Goal: Task Accomplishment & Management: Complete application form

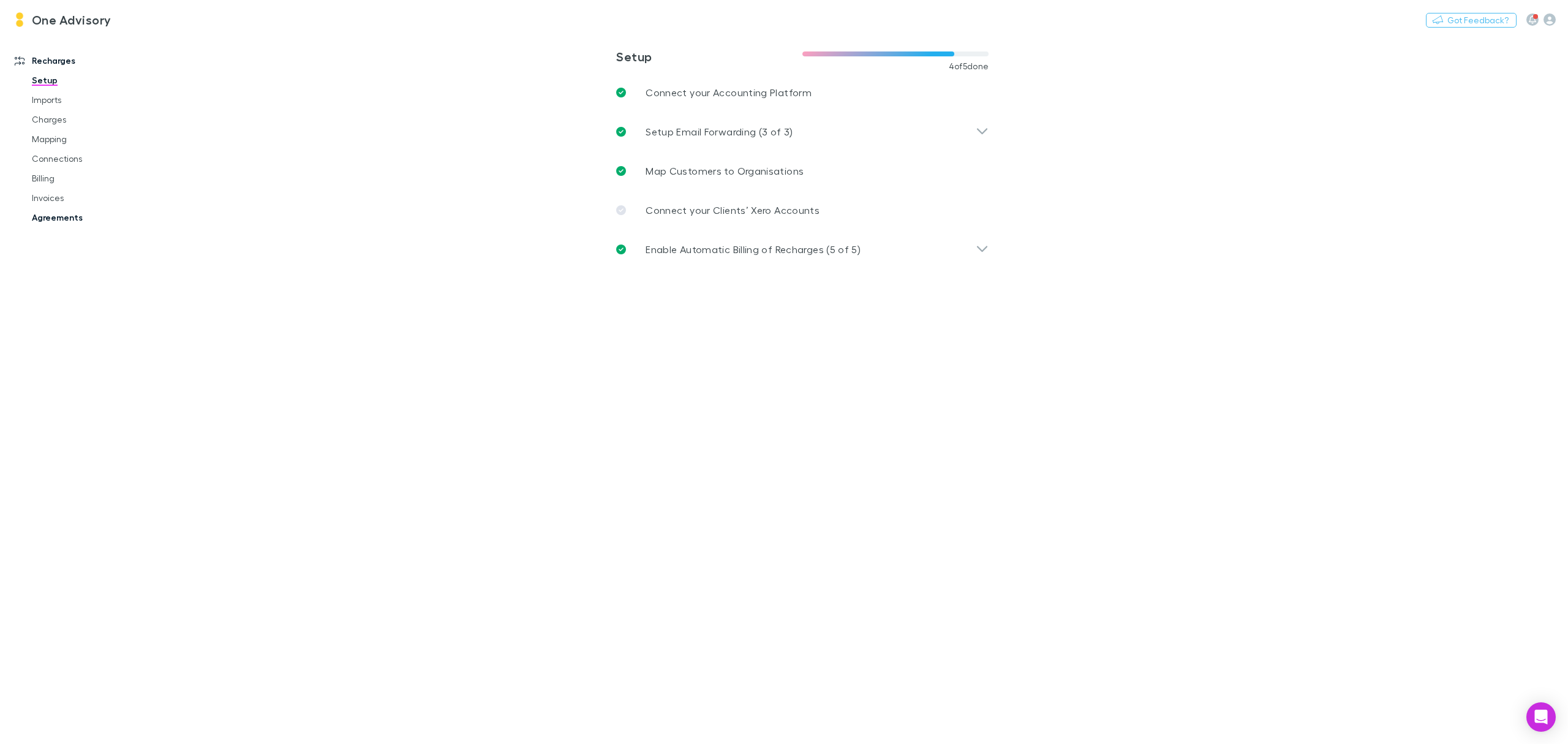
click at [52, 218] on link "Agreements" at bounding box center [97, 217] width 155 height 19
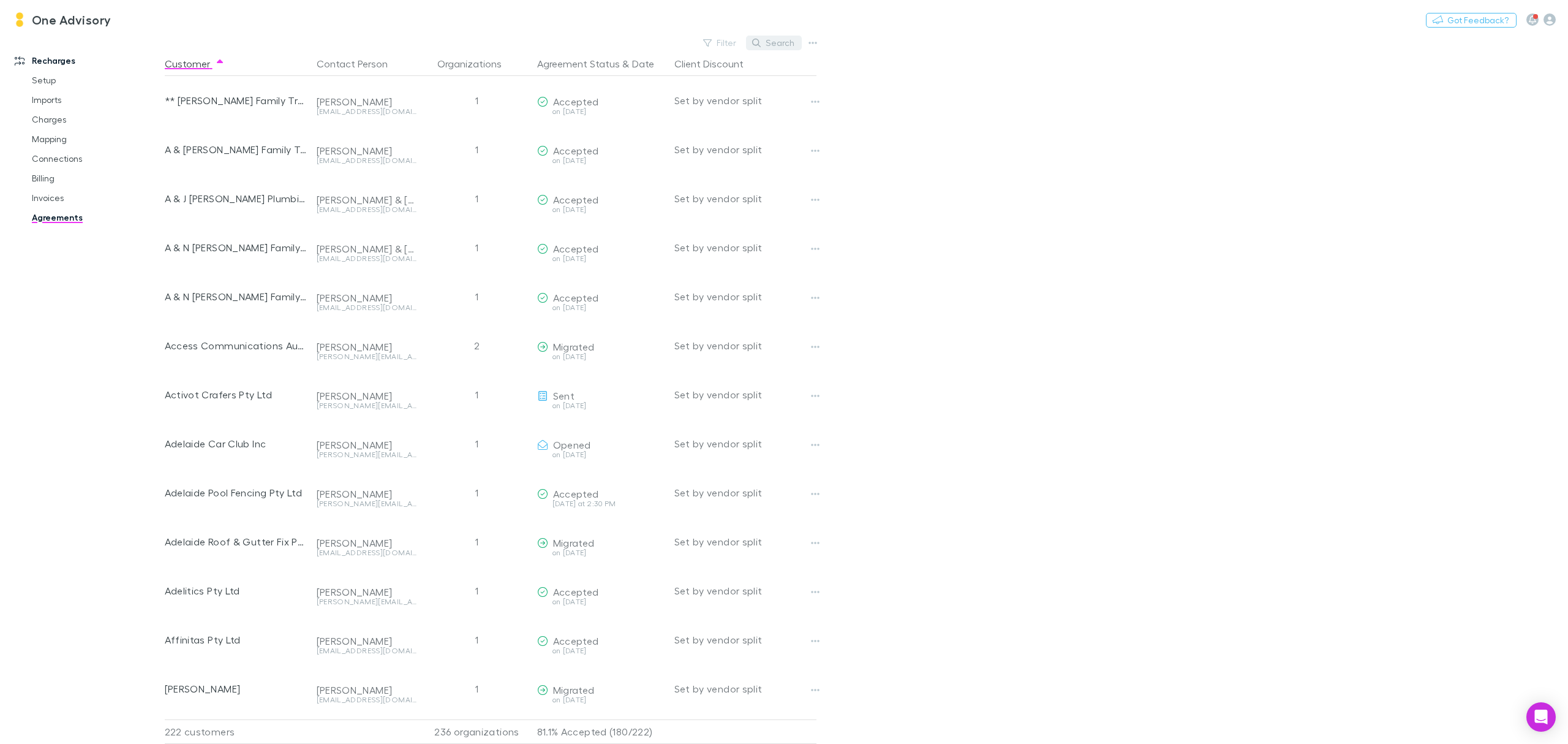
click at [777, 45] on button "Search" at bounding box center [774, 43] width 56 height 15
click at [755, 45] on input "text" at bounding box center [753, 43] width 61 height 17
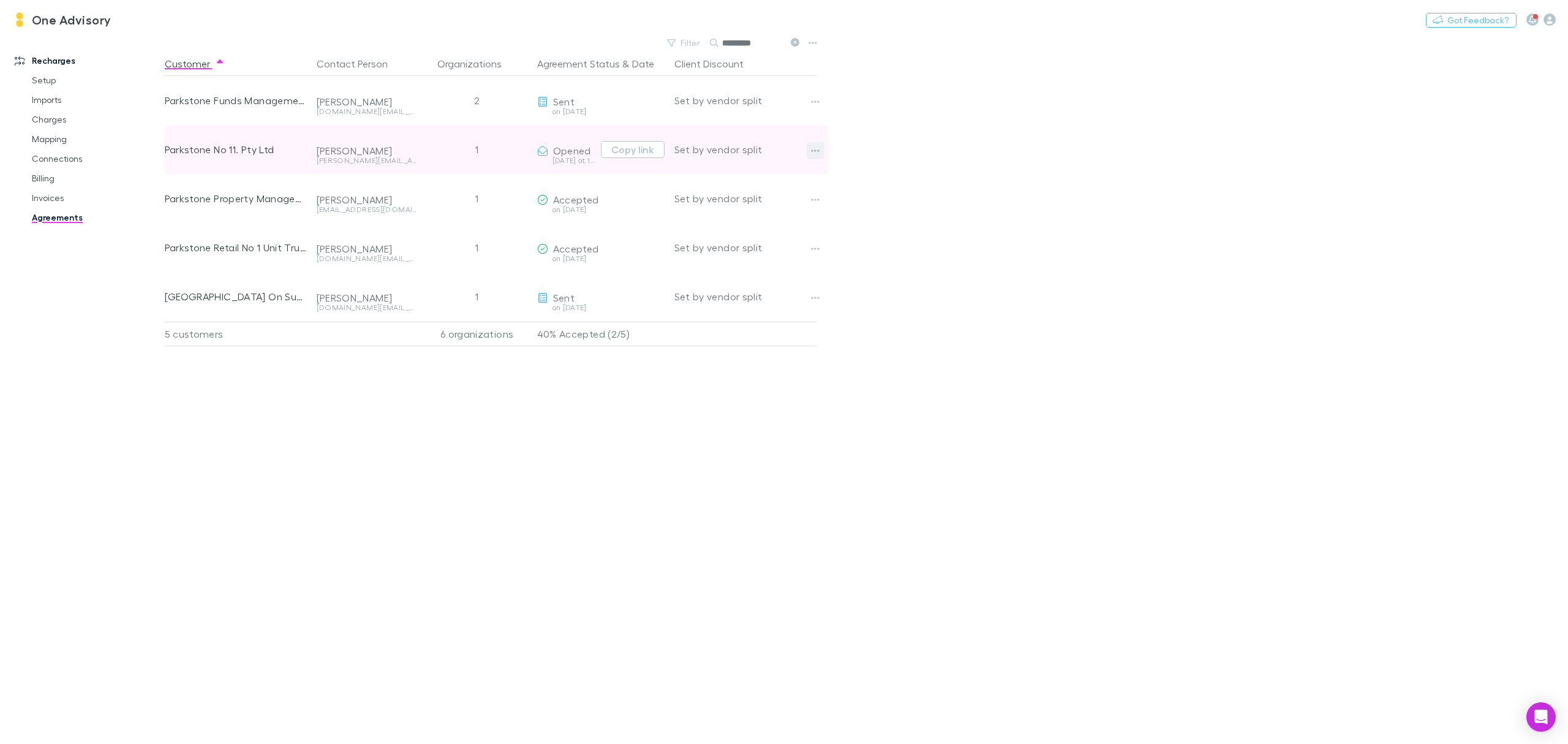
type input "*********"
click at [816, 155] on icon "button" at bounding box center [815, 151] width 9 height 10
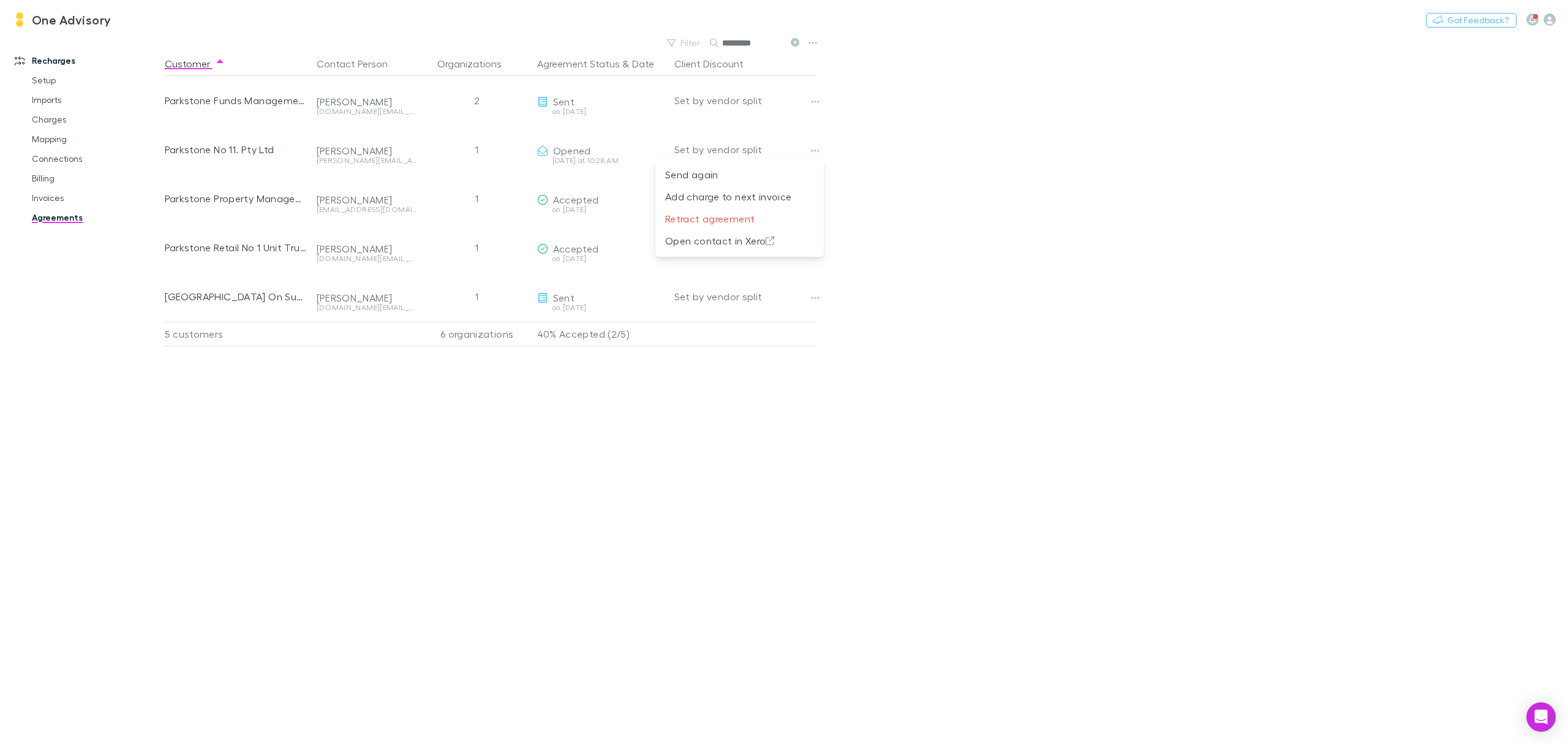
click at [938, 183] on div at bounding box center [784, 372] width 1568 height 744
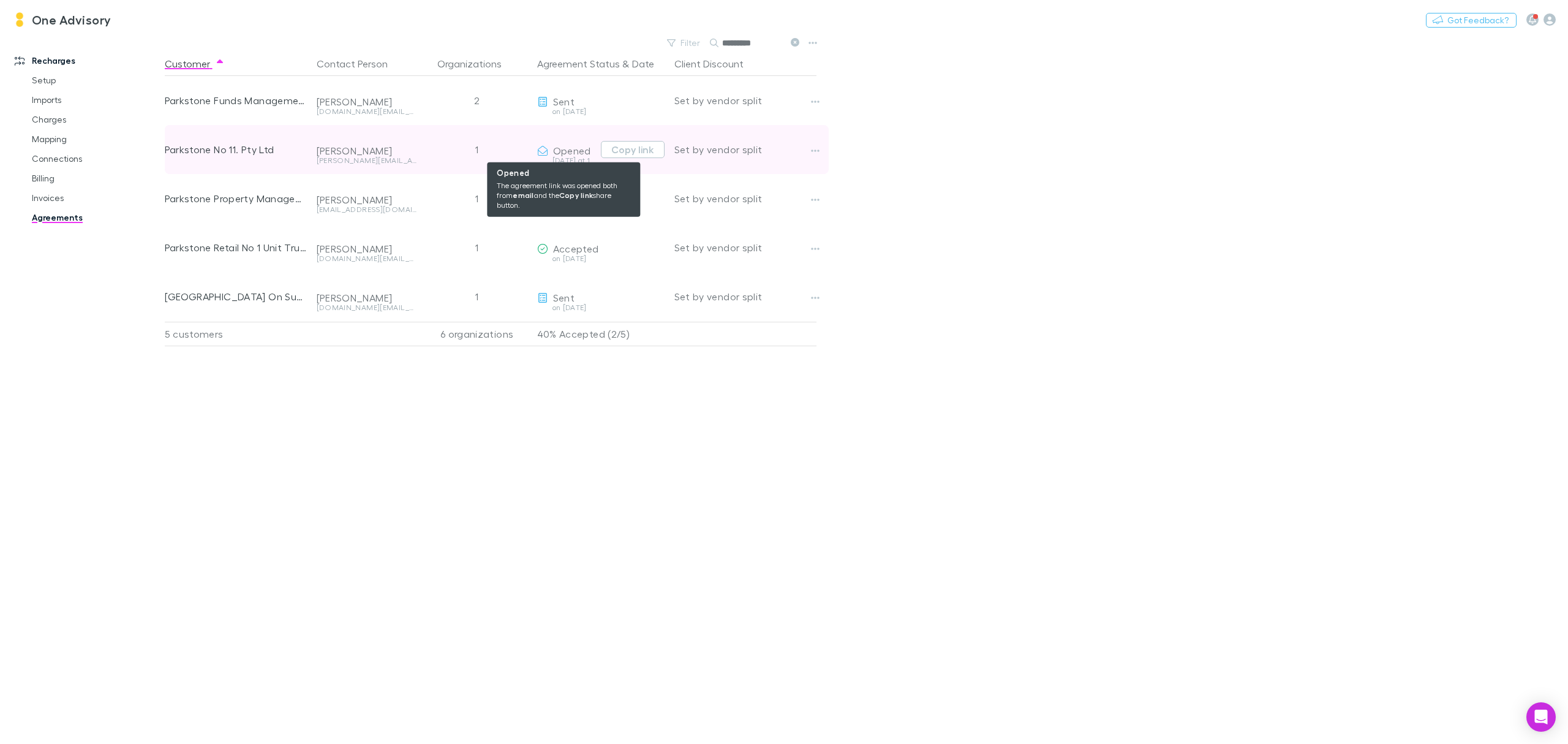
click at [569, 150] on span "Opened" at bounding box center [572, 150] width 38 height 12
click at [642, 150] on button "Copy link" at bounding box center [633, 150] width 64 height 17
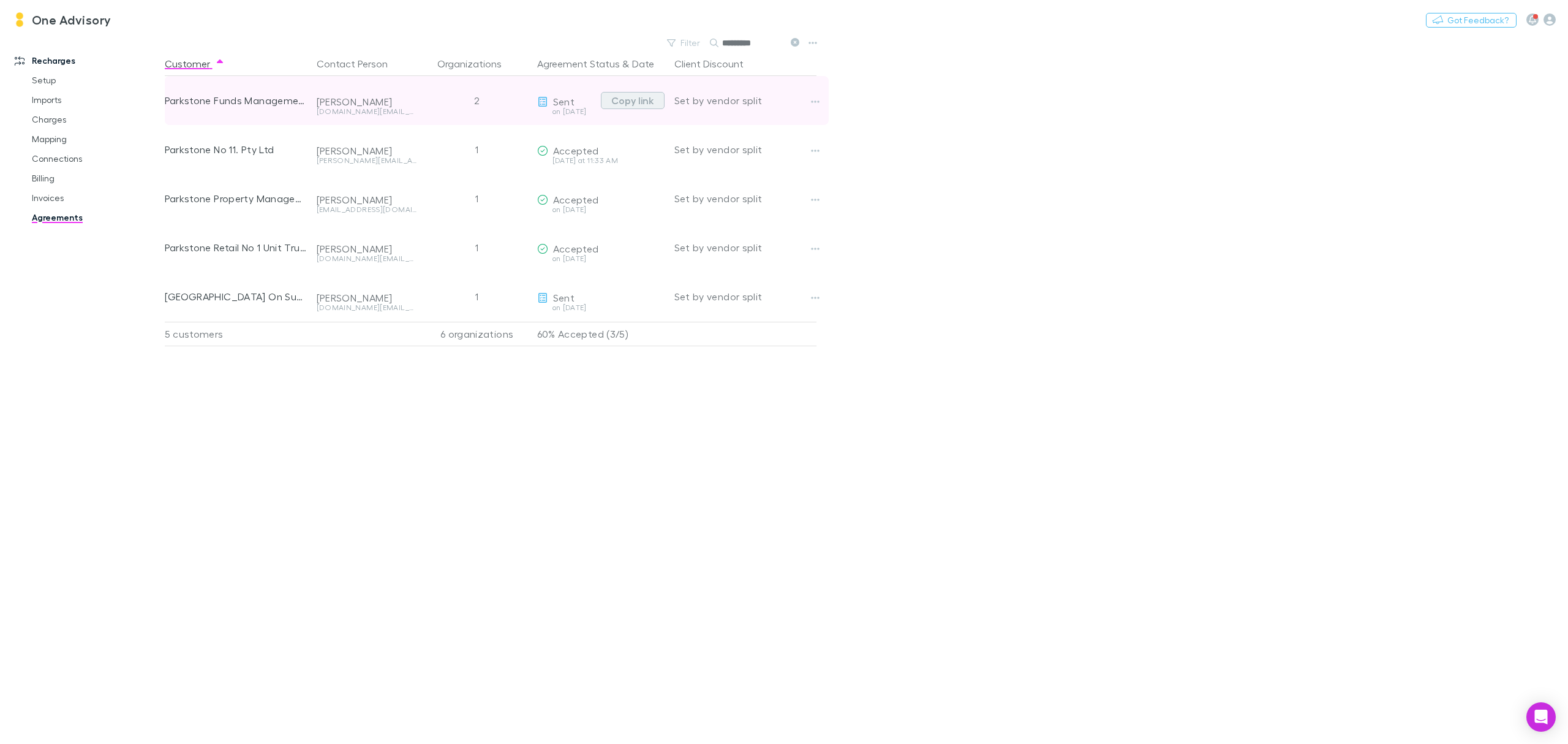
click at [648, 98] on button "Copy link" at bounding box center [633, 101] width 64 height 17
click at [627, 94] on button "Copy link" at bounding box center [633, 101] width 64 height 17
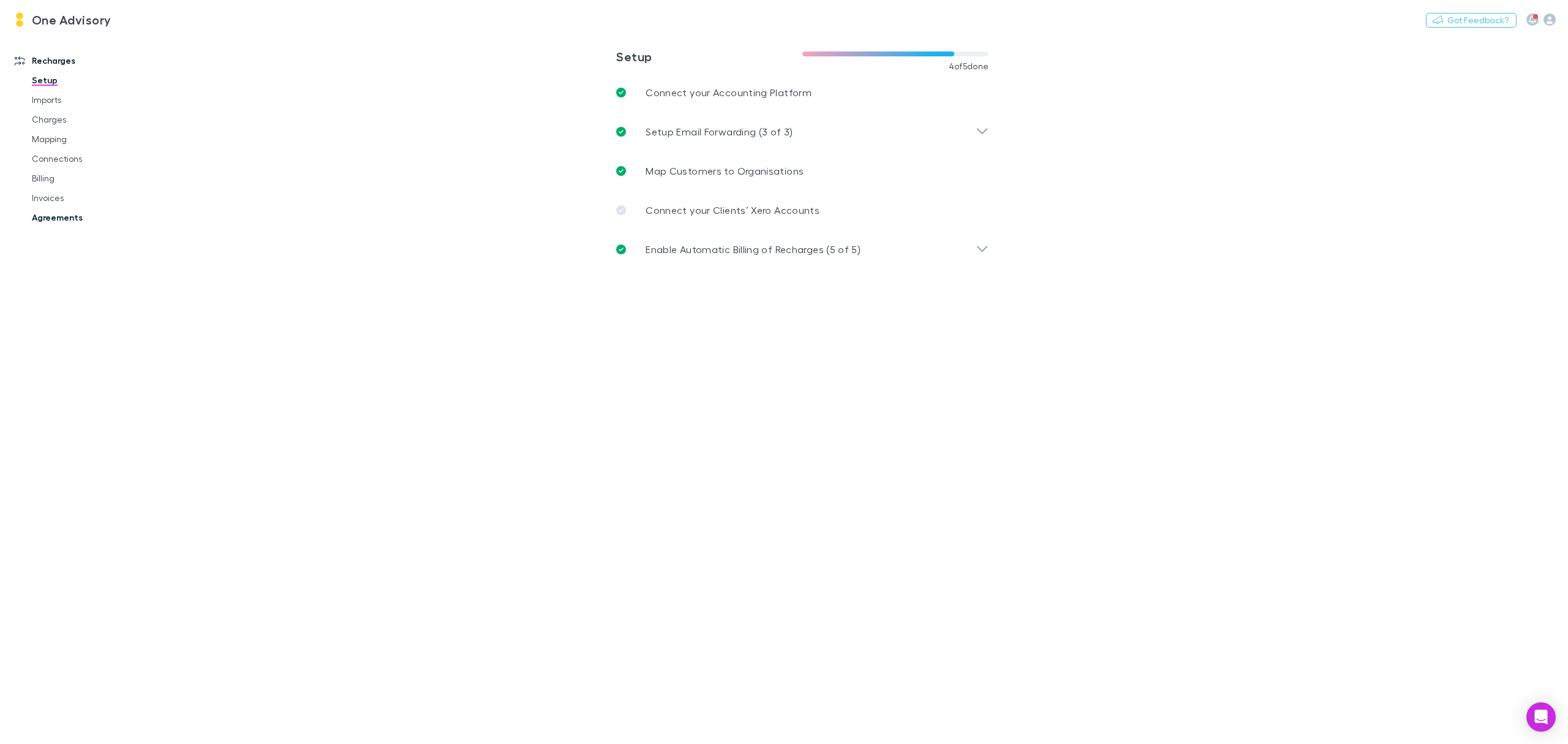
click at [54, 212] on link "Agreements" at bounding box center [97, 217] width 155 height 19
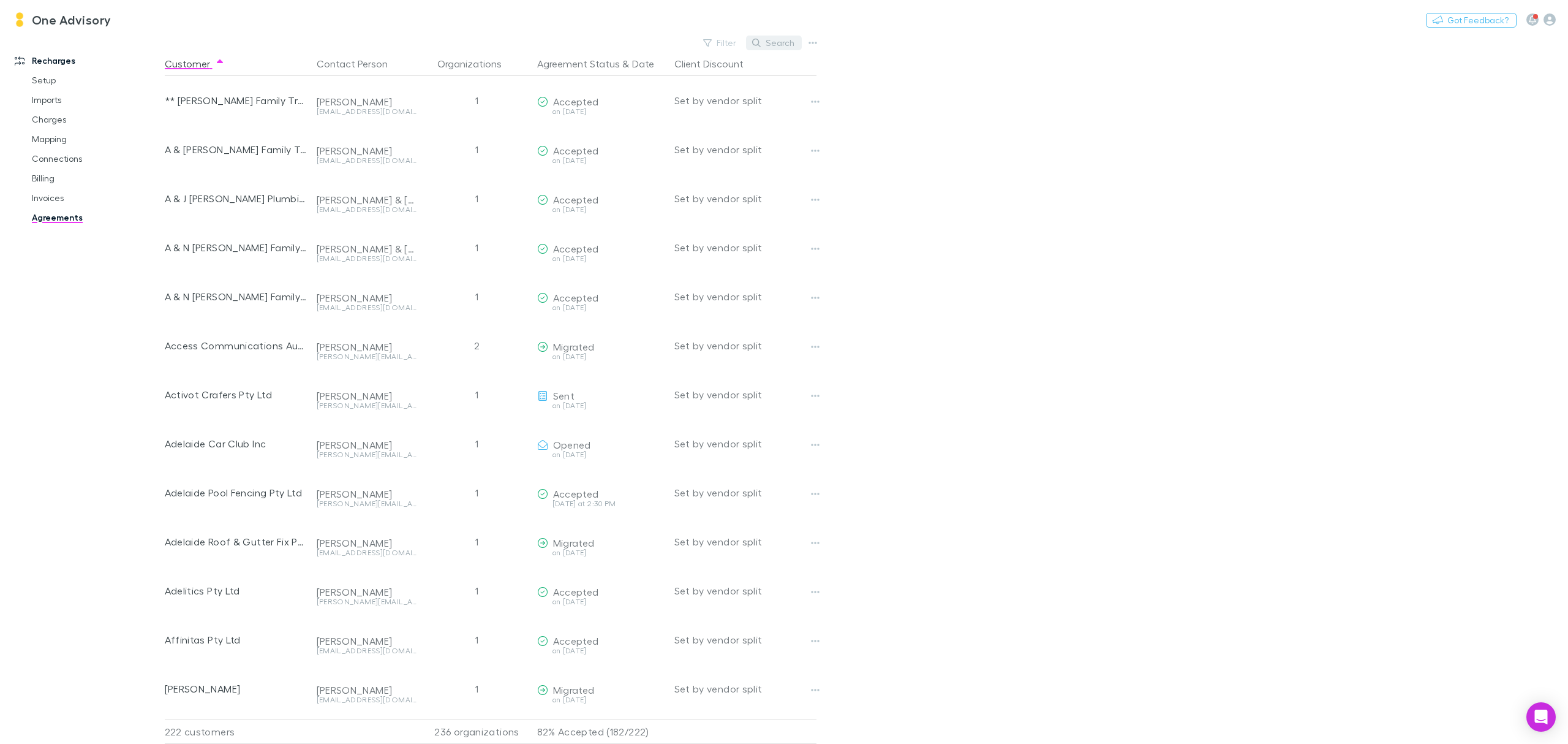
click at [777, 40] on button "Search" at bounding box center [774, 43] width 56 height 15
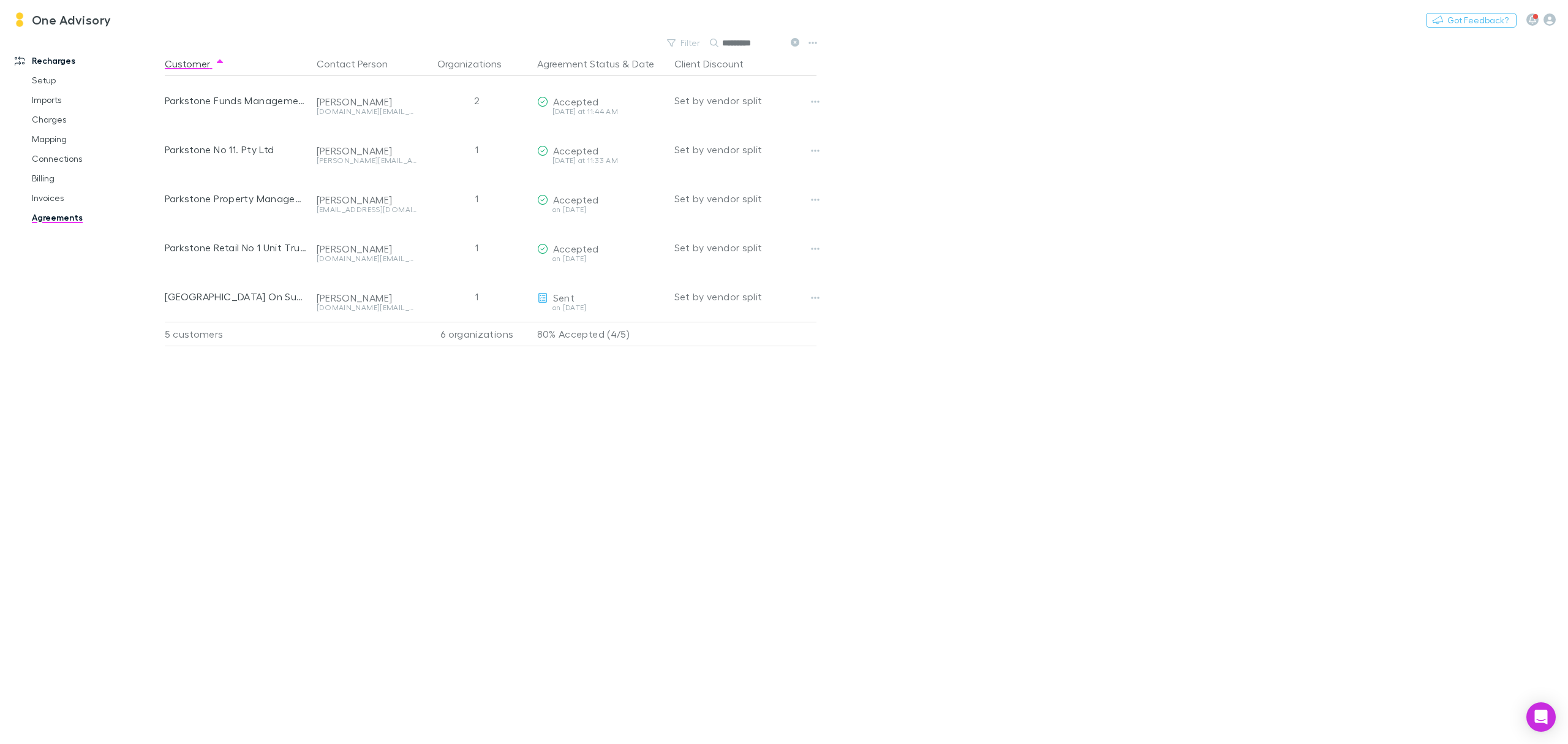
type input "*********"
click at [795, 42] on icon at bounding box center [795, 42] width 9 height 9
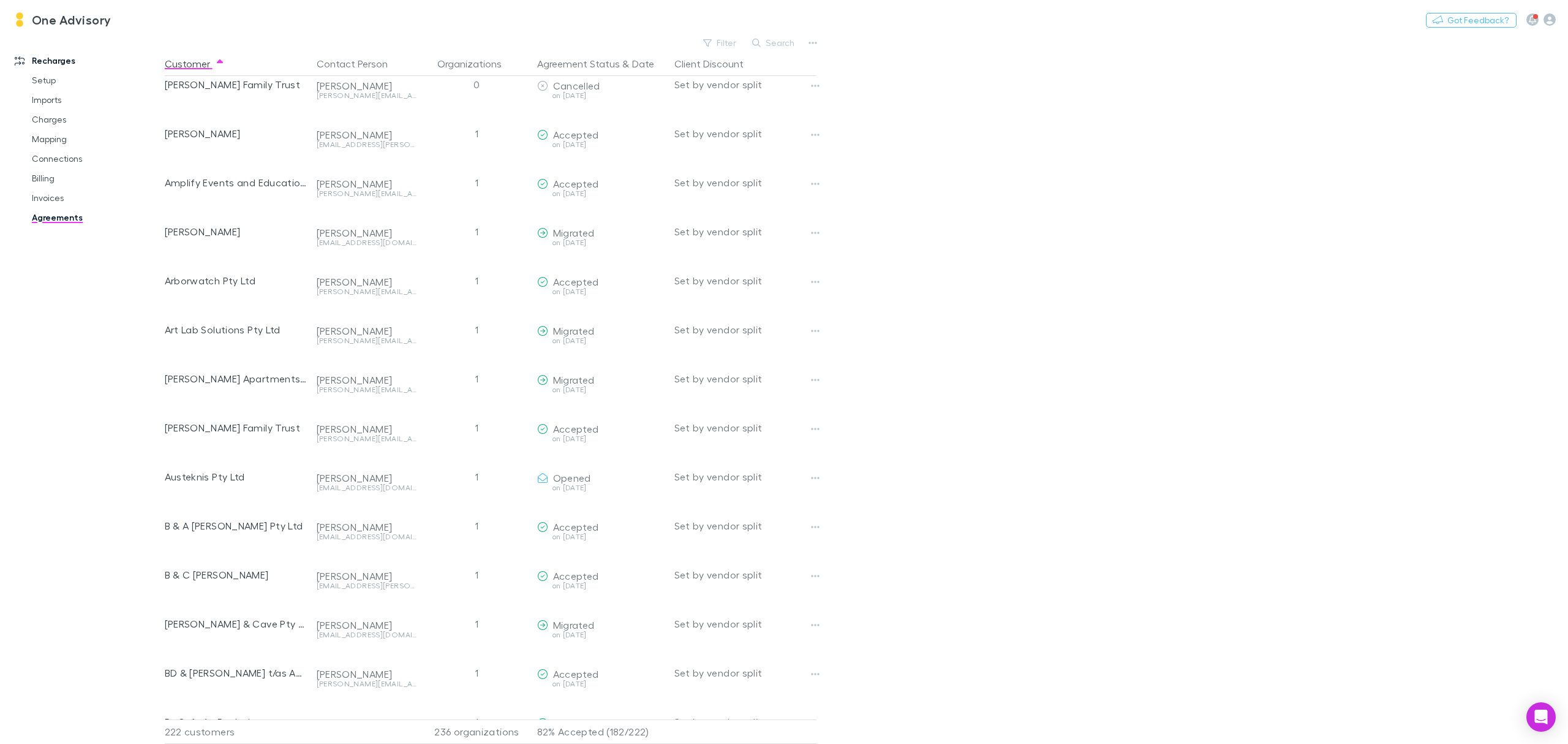
scroll to position [245, 0]
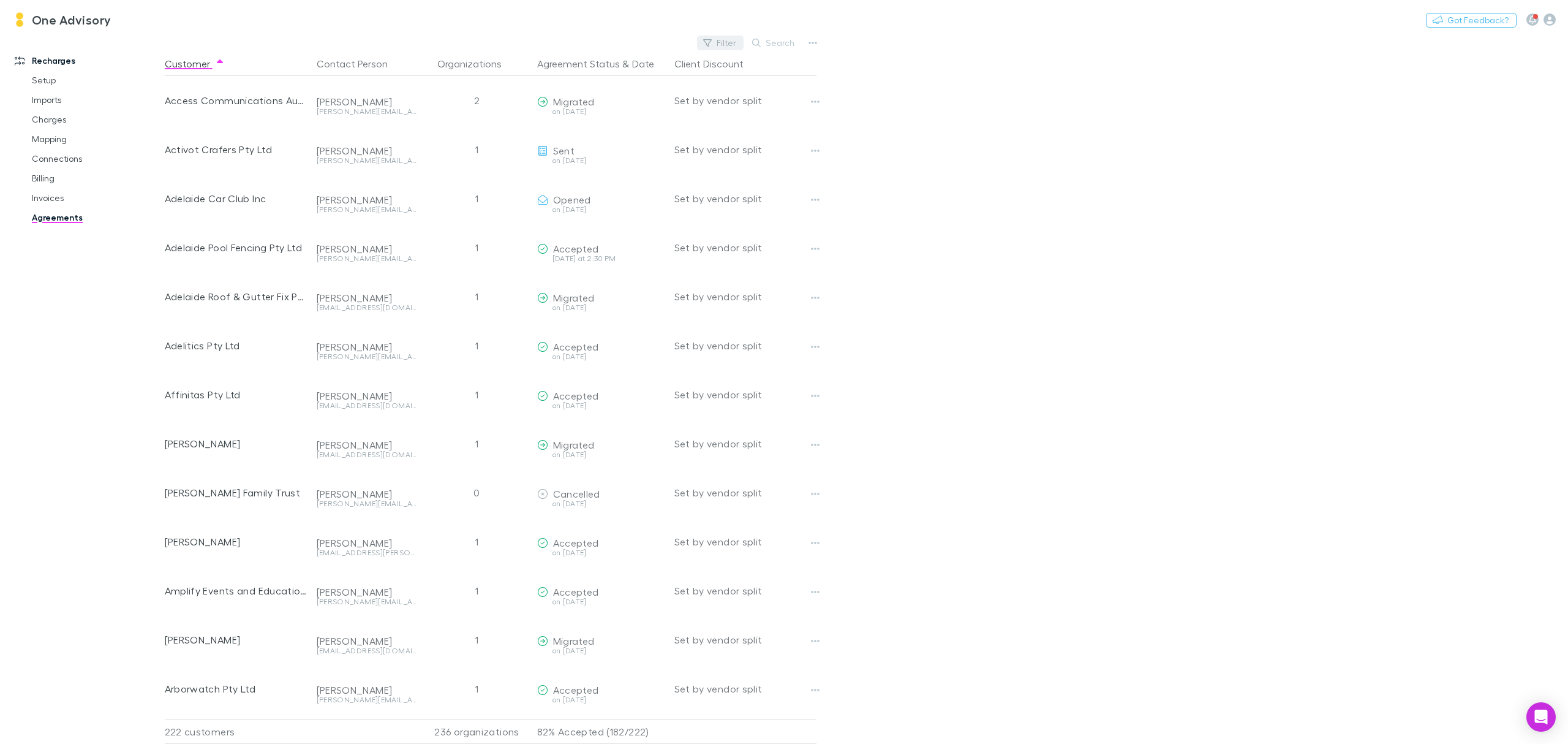
click at [721, 37] on button "Filter" at bounding box center [720, 43] width 47 height 15
click at [572, 184] on li "Opened" at bounding box center [637, 181] width 212 height 19
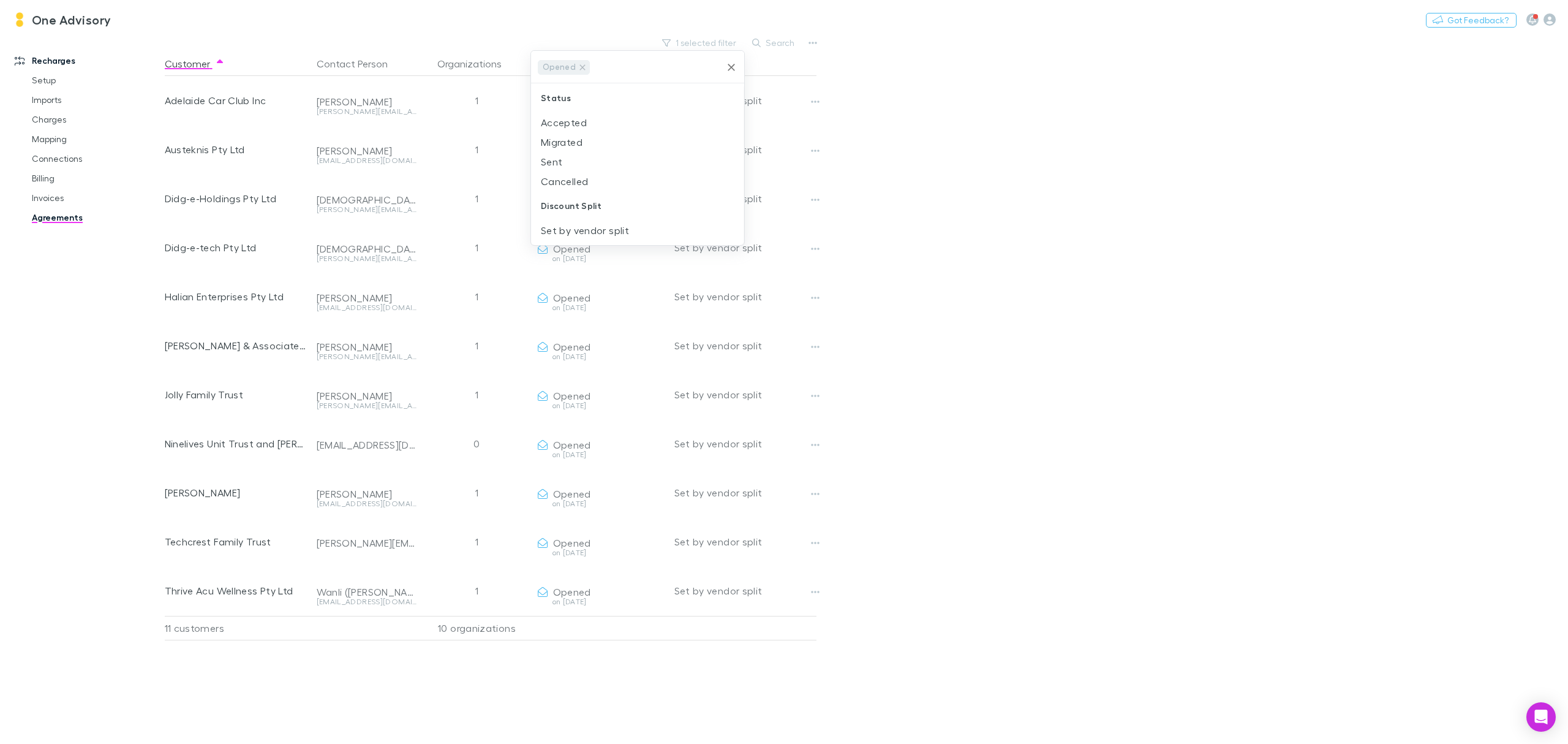
scroll to position [0, 0]
click at [1113, 184] on div at bounding box center [784, 372] width 1568 height 744
click at [712, 43] on button "1 selected filter" at bounding box center [699, 43] width 88 height 15
click at [580, 66] on icon at bounding box center [582, 67] width 6 height 6
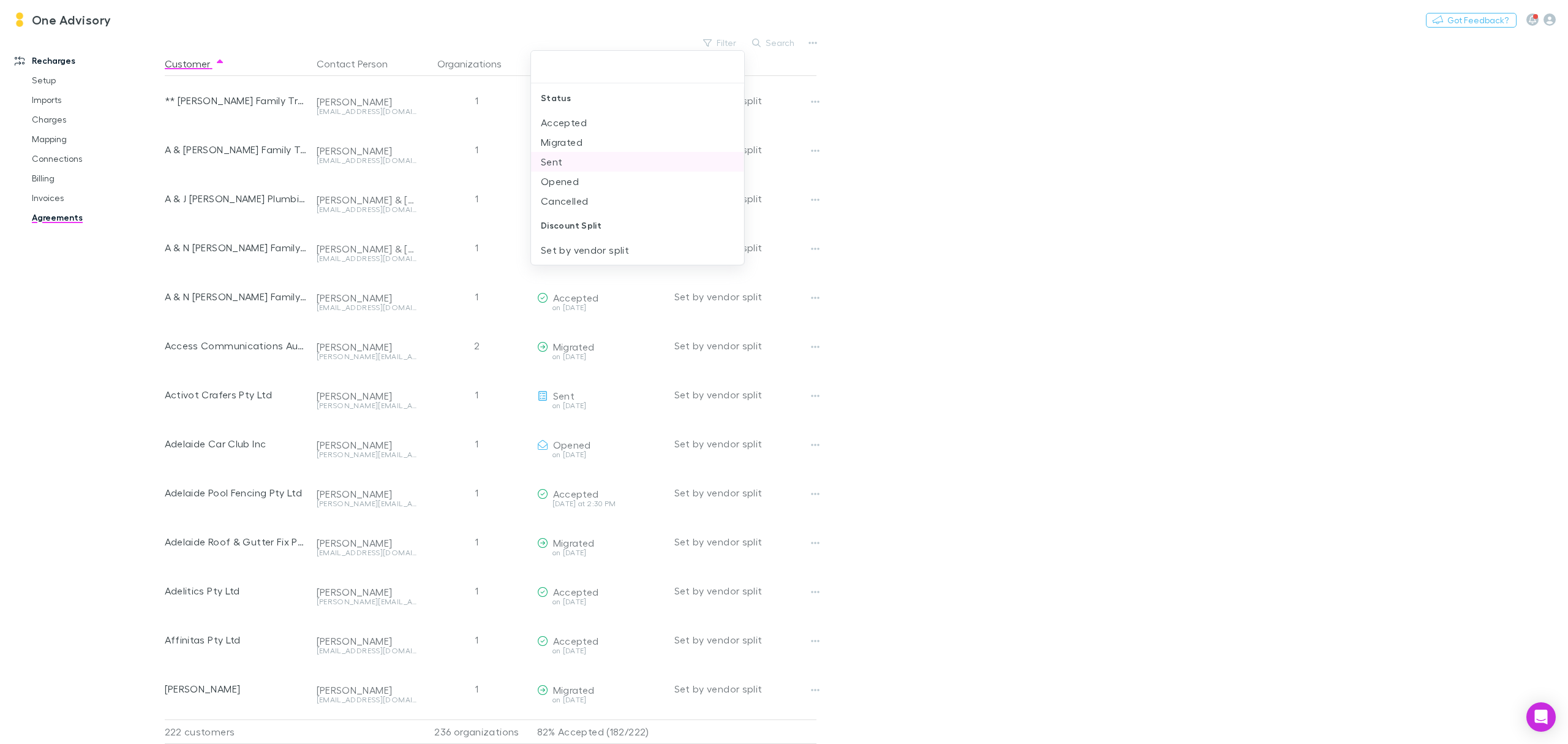
click at [551, 158] on li "Sent" at bounding box center [637, 161] width 212 height 19
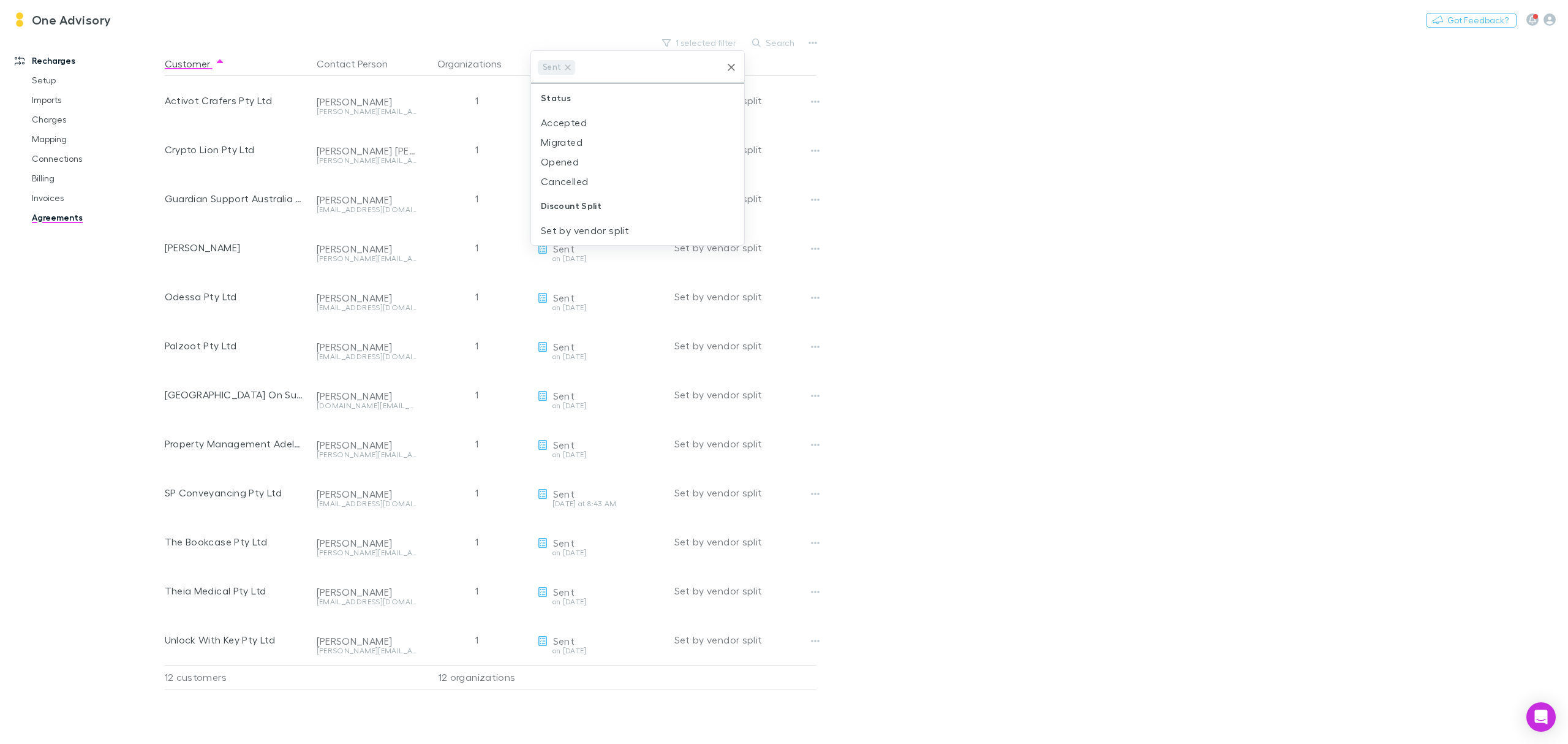
click at [981, 125] on div at bounding box center [784, 372] width 1568 height 744
click at [47, 196] on link "Invoices" at bounding box center [97, 198] width 155 height 19
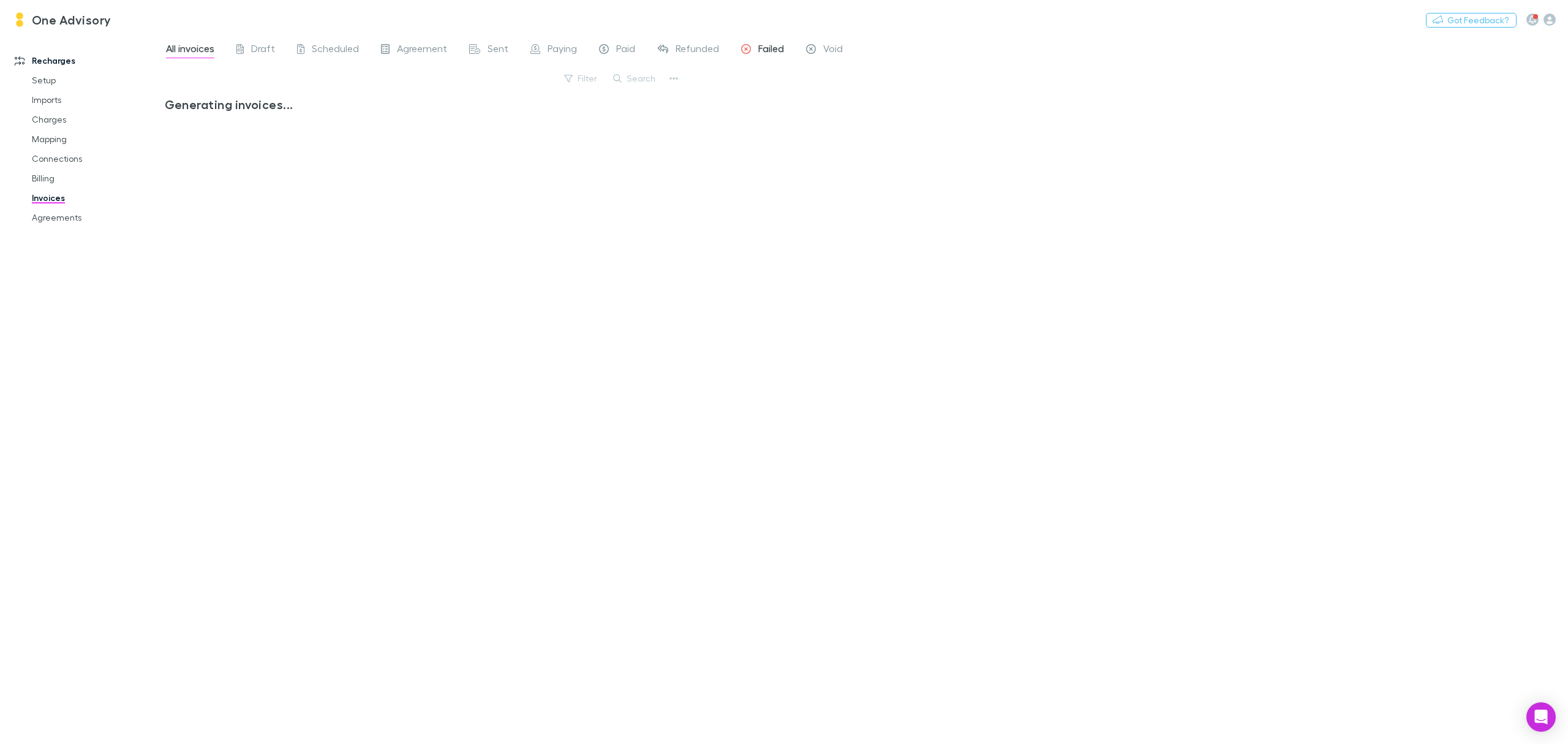
click at [762, 48] on span "Failed" at bounding box center [771, 50] width 26 height 16
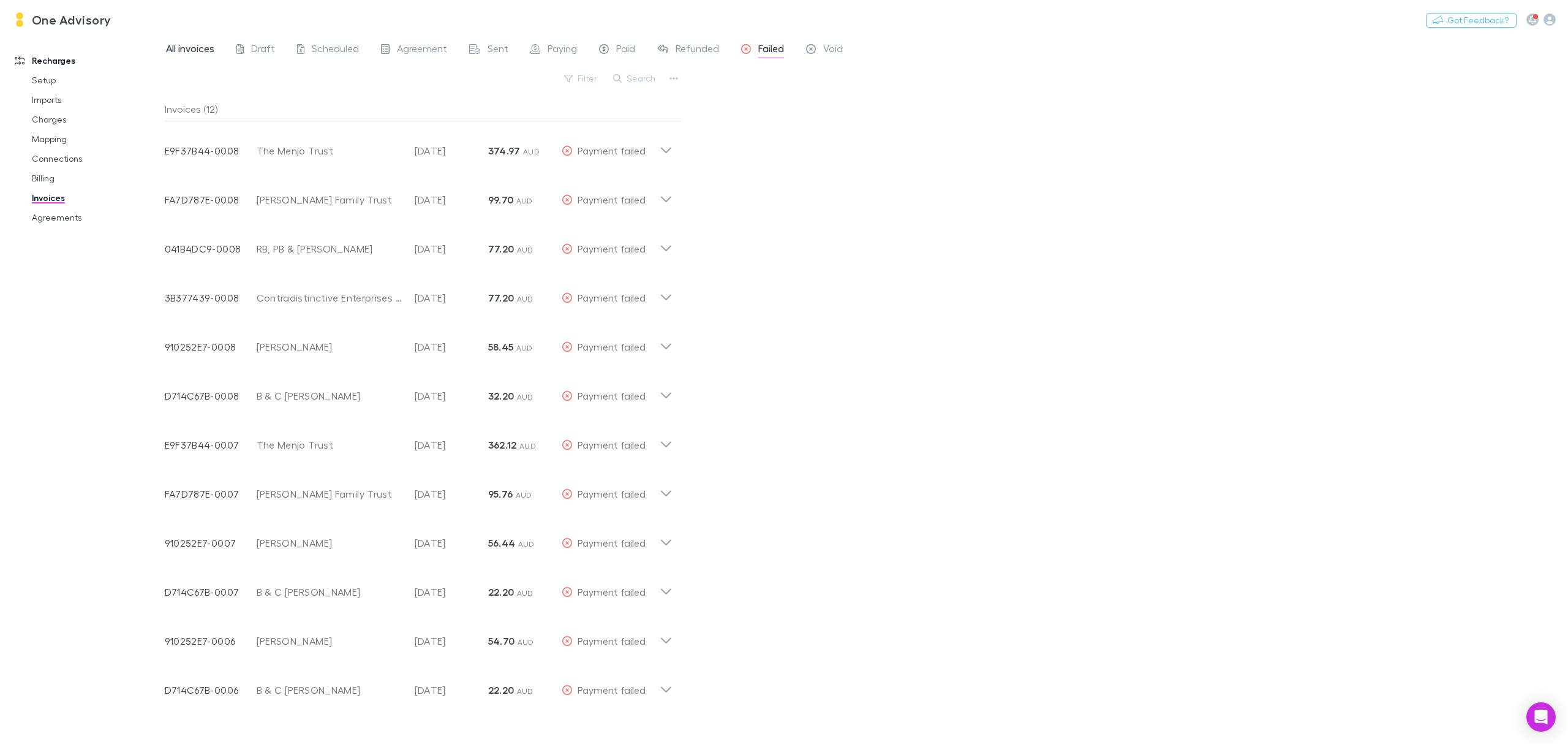
click at [168, 49] on span "All invoices" at bounding box center [191, 50] width 49 height 16
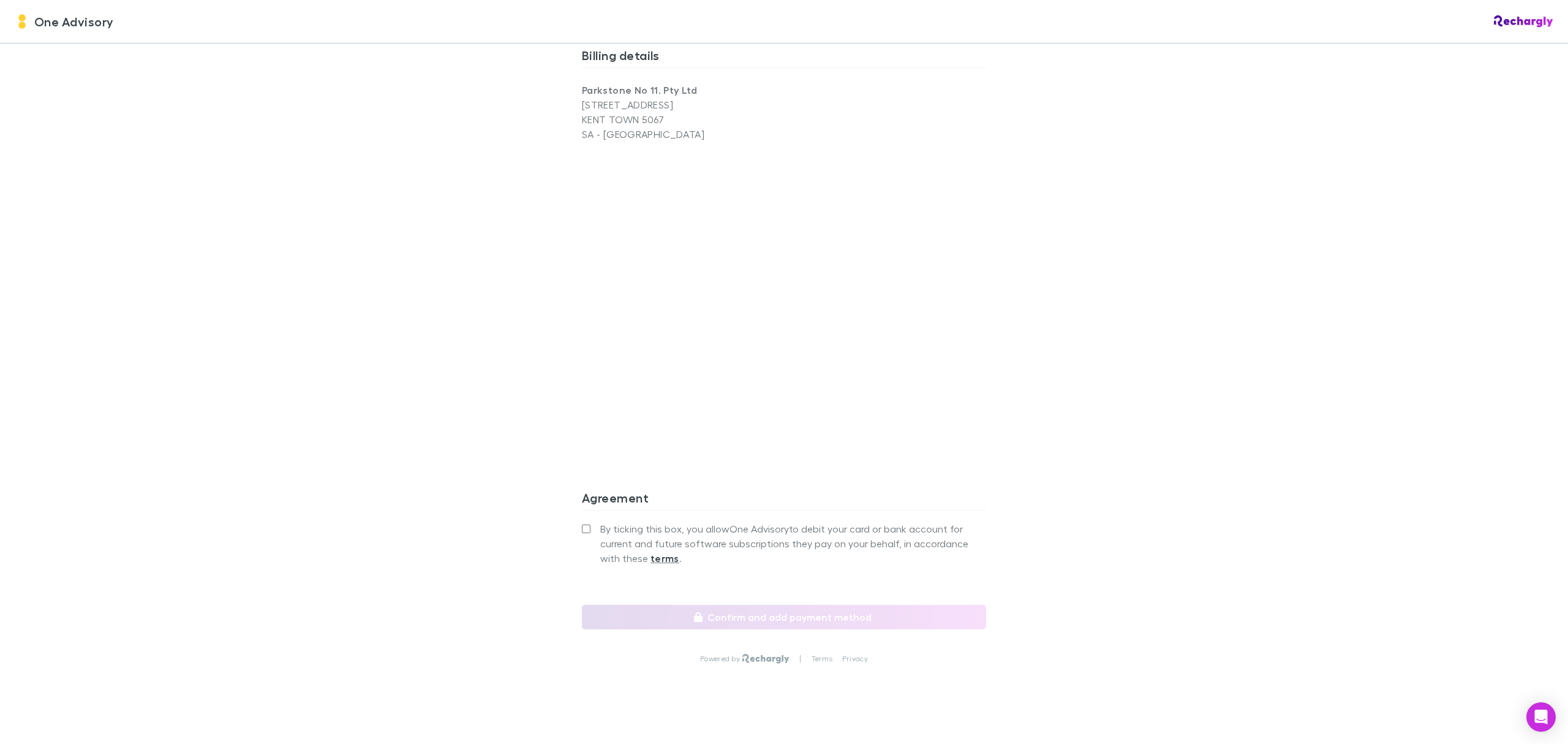
scroll to position [1163, 0]
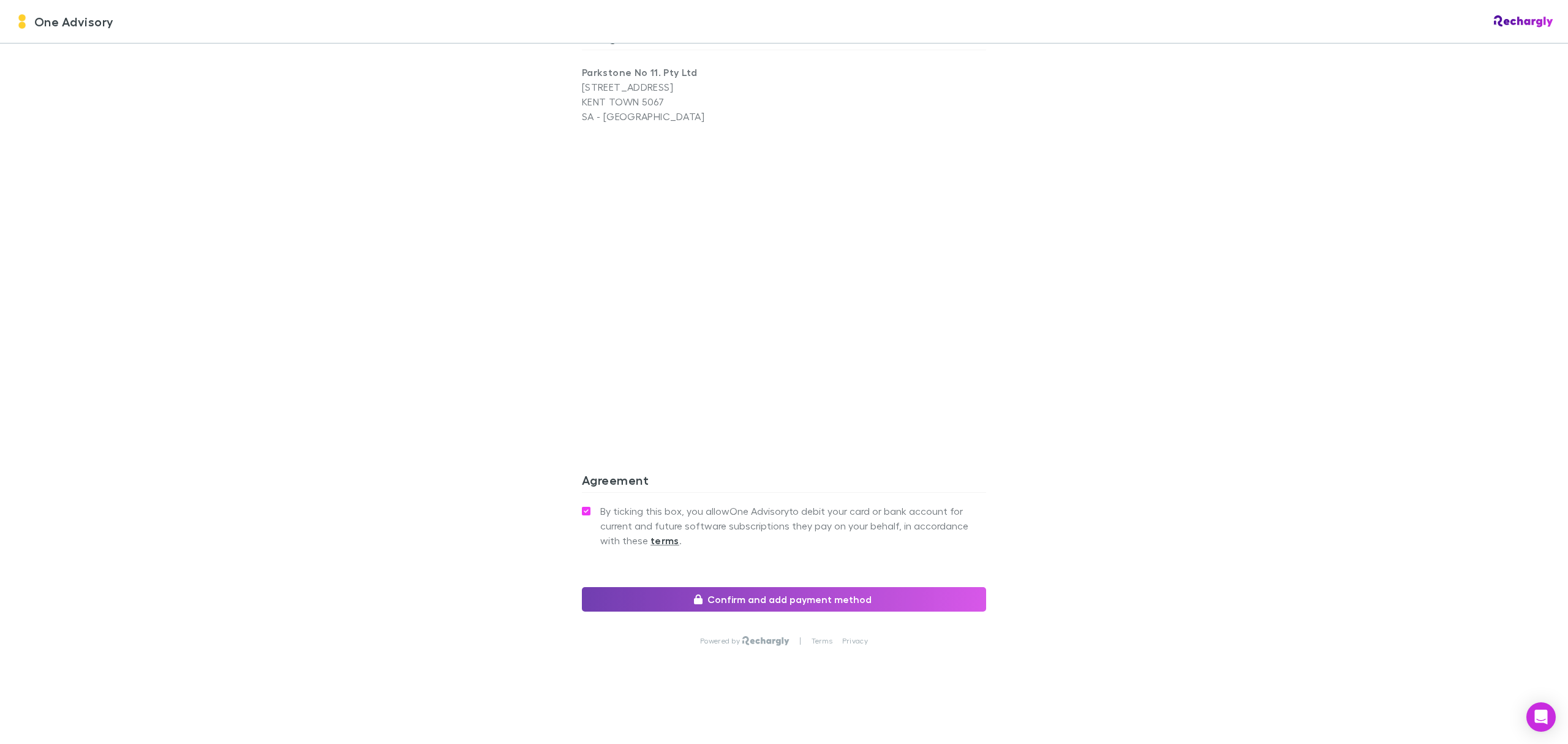
click at [795, 599] on button "Confirm and add payment method" at bounding box center [783, 599] width 404 height 24
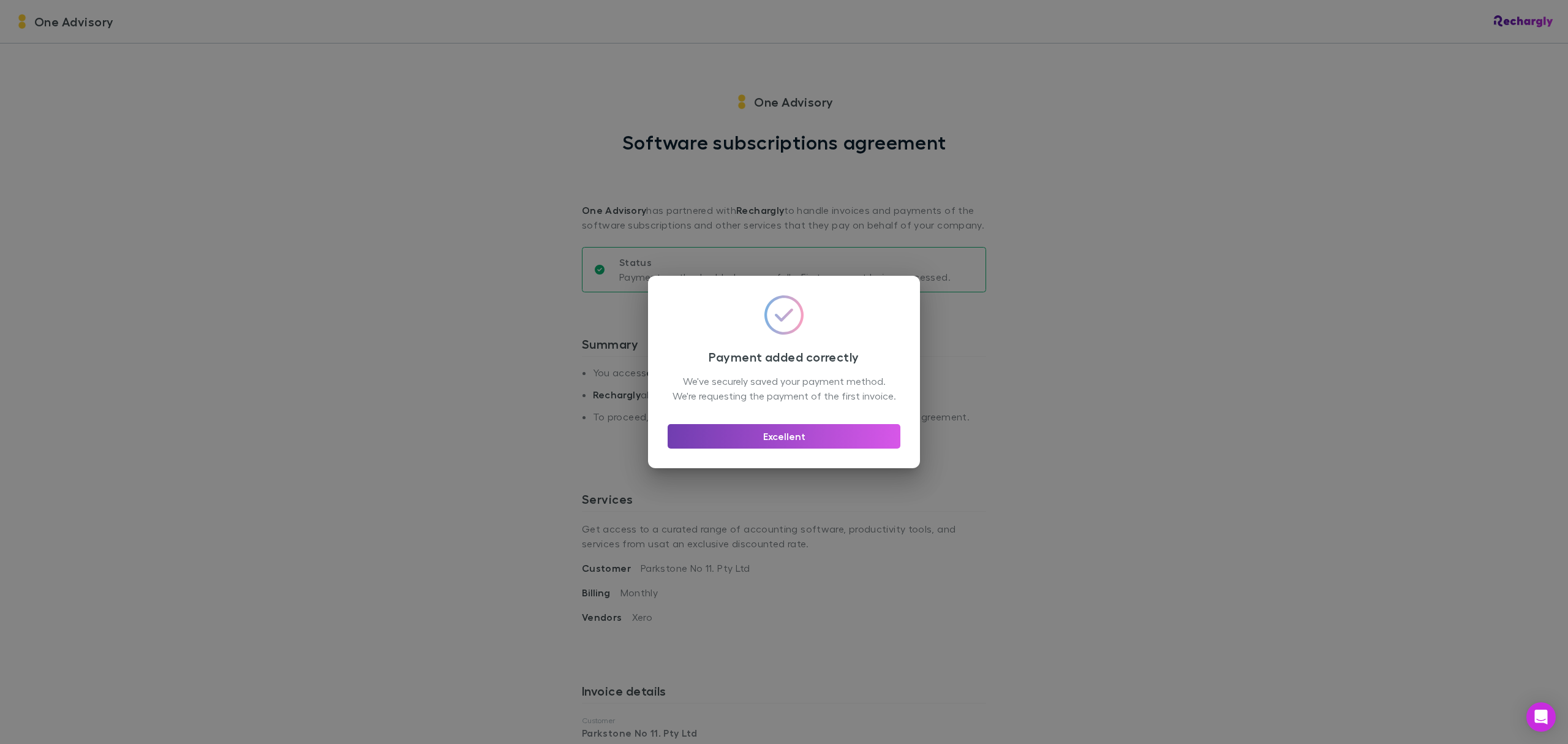
click at [811, 435] on button "Excellent" at bounding box center [784, 436] width 233 height 24
